Goal: Navigation & Orientation: Find specific page/section

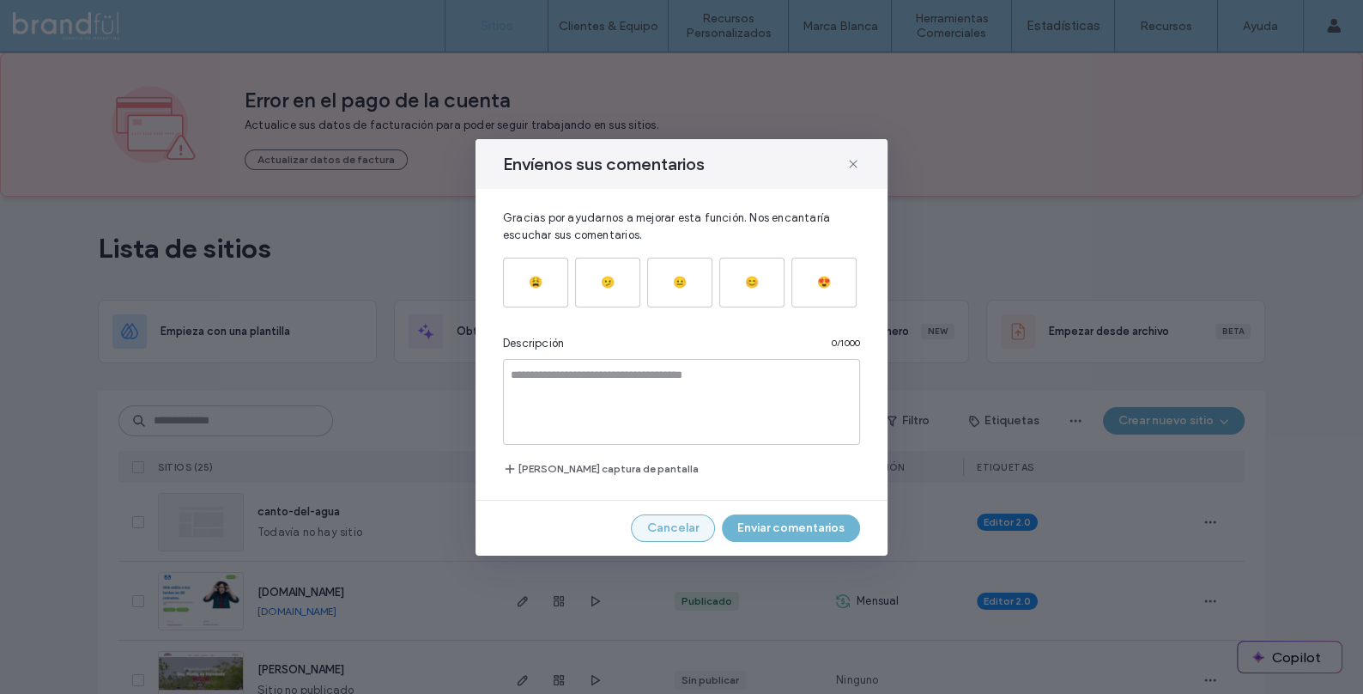
click at [679, 523] on button "Cancelar" at bounding box center [673, 527] width 84 height 27
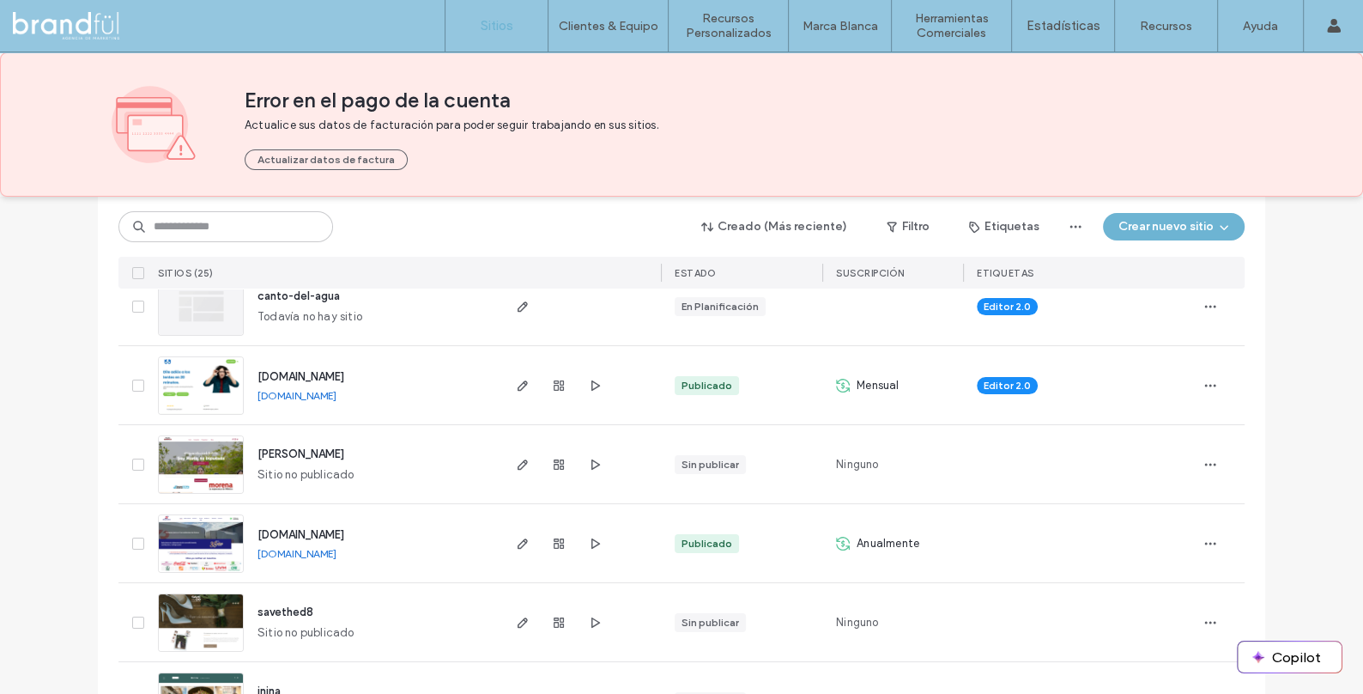
scroll to position [225, 0]
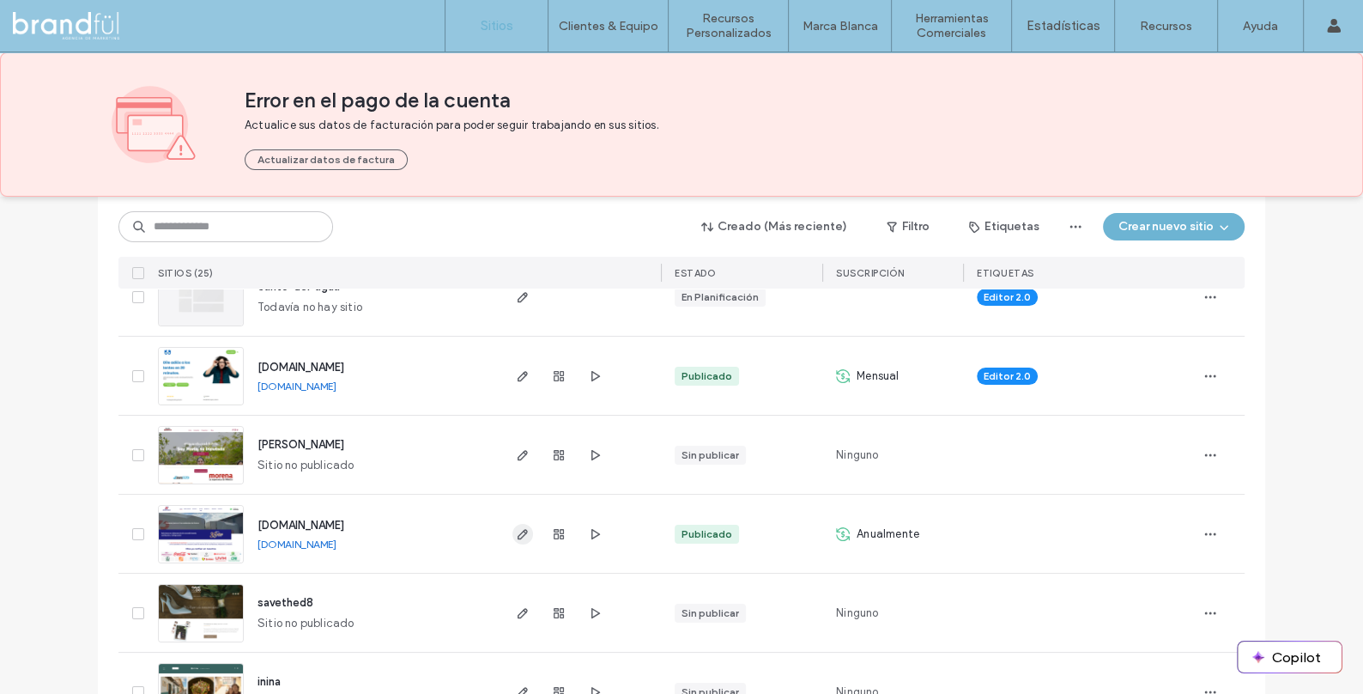
click at [516, 537] on icon "button" at bounding box center [523, 534] width 14 height 14
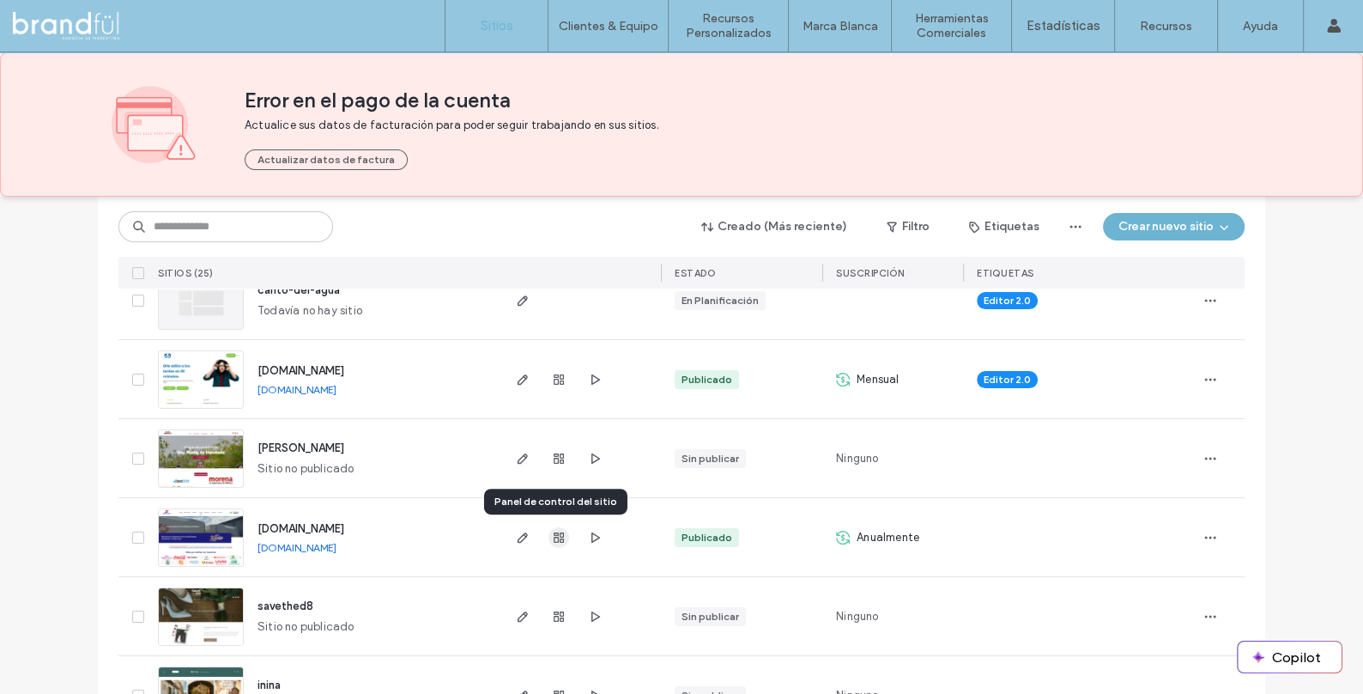
click at [553, 534] on icon "button" at bounding box center [559, 538] width 14 height 14
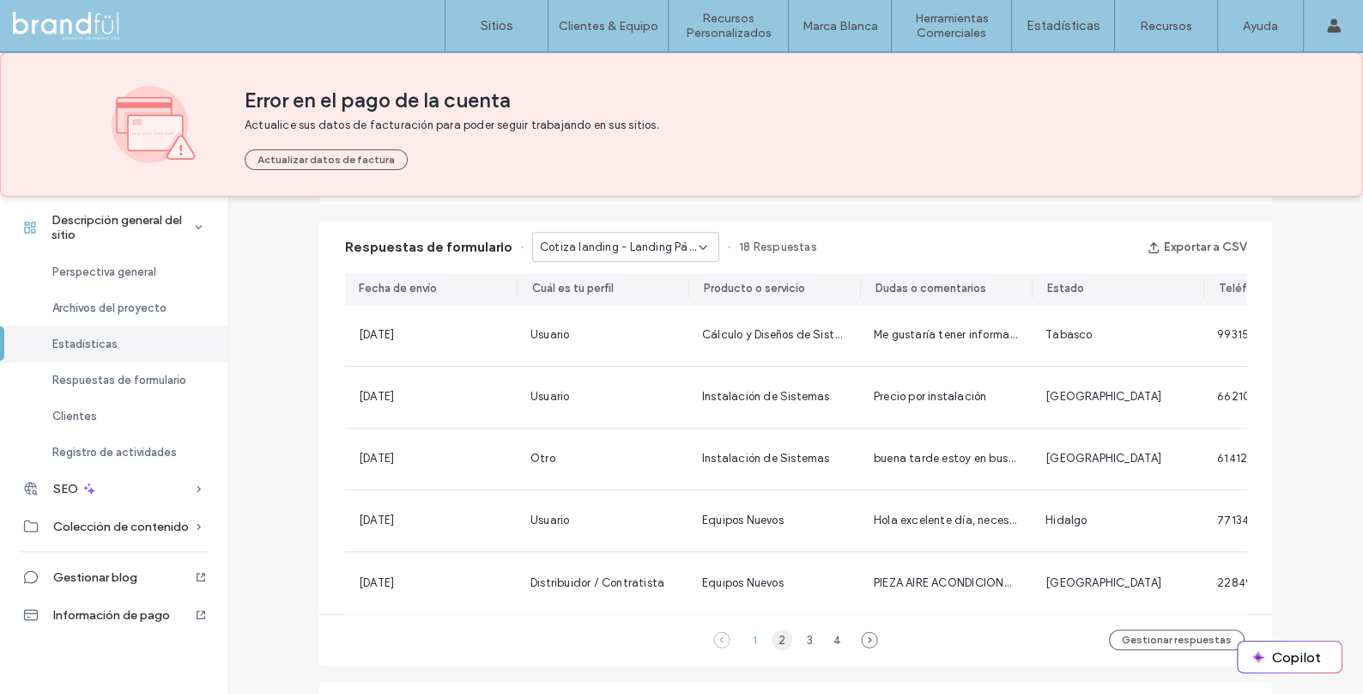
click at [777, 643] on div "2" at bounding box center [782, 639] width 21 height 21
click at [744, 646] on div "1" at bounding box center [754, 639] width 21 height 21
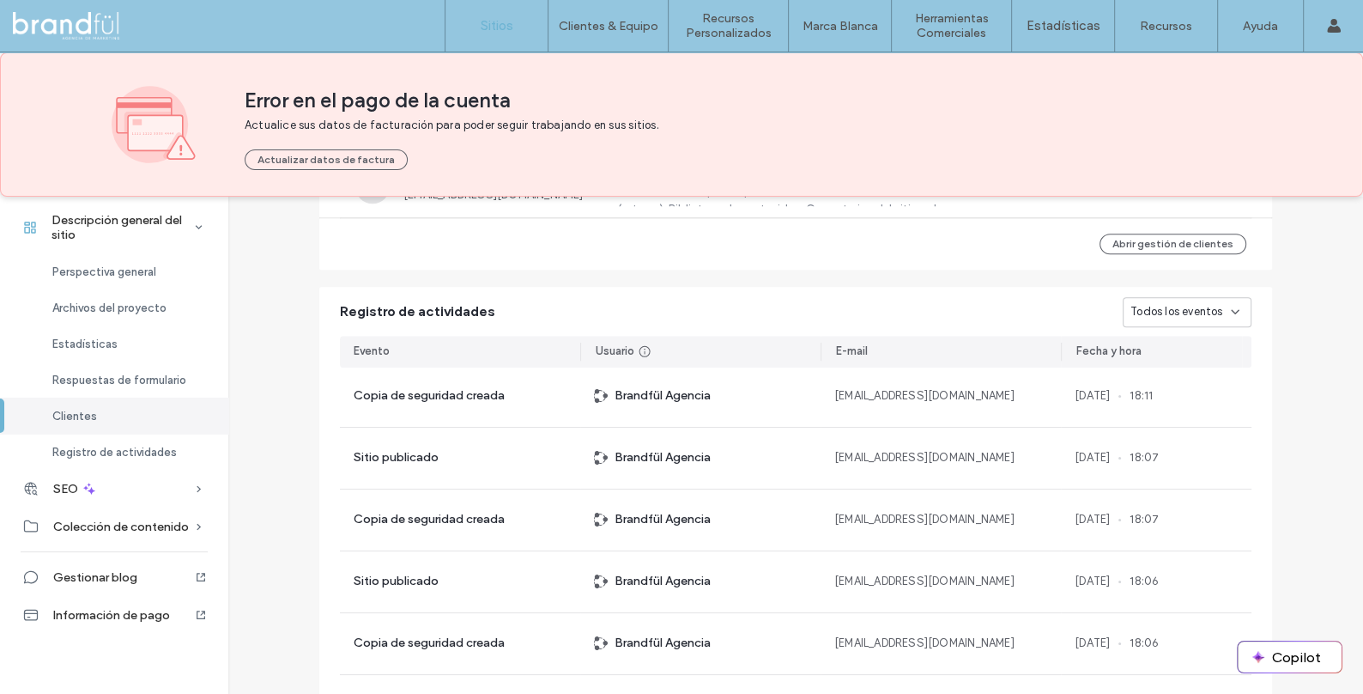
scroll to position [1755, 0]
